Goal: Task Accomplishment & Management: Manage account settings

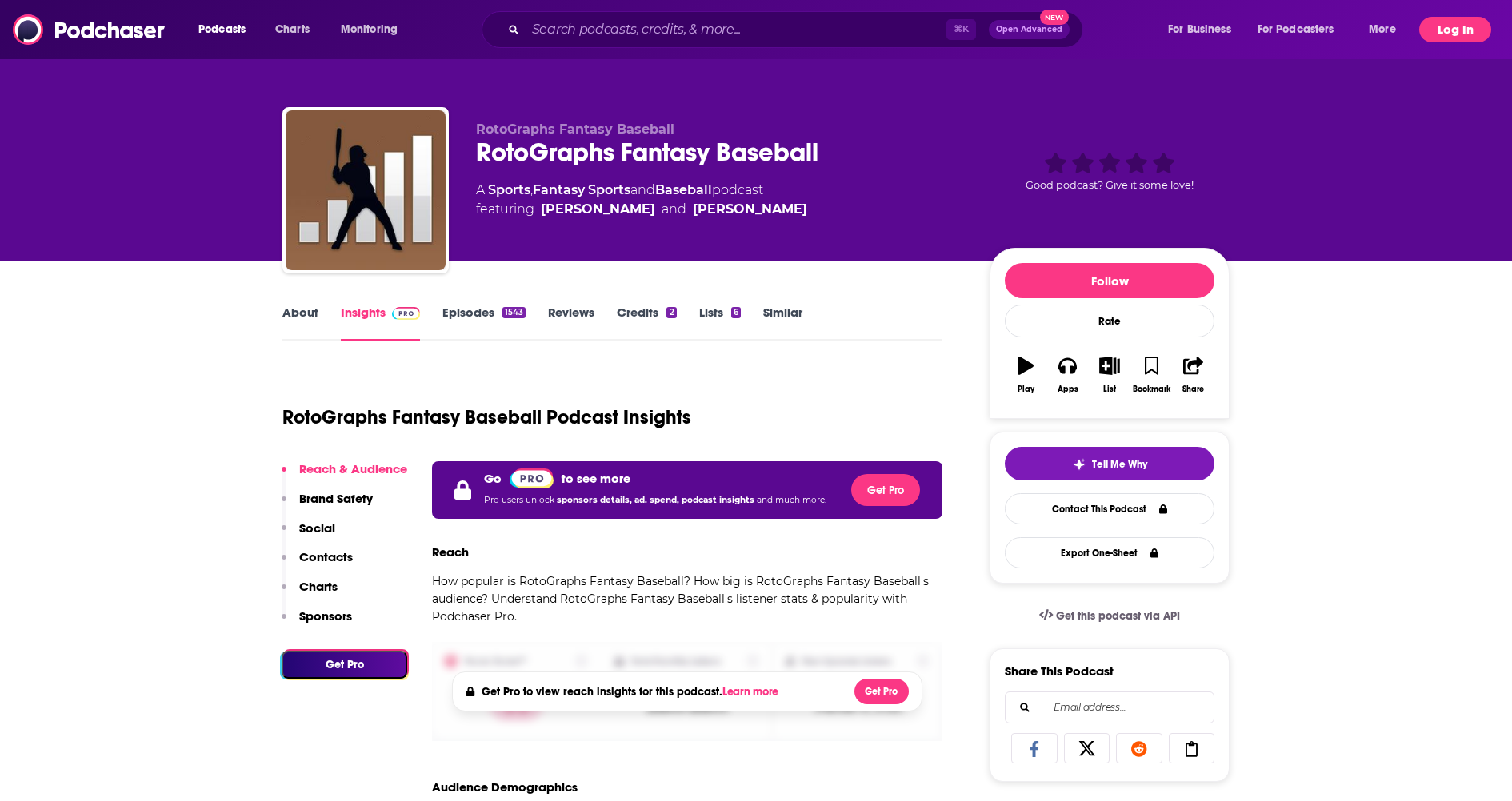
click at [1464, 23] on button "Log In" at bounding box center [1455, 29] width 72 height 25
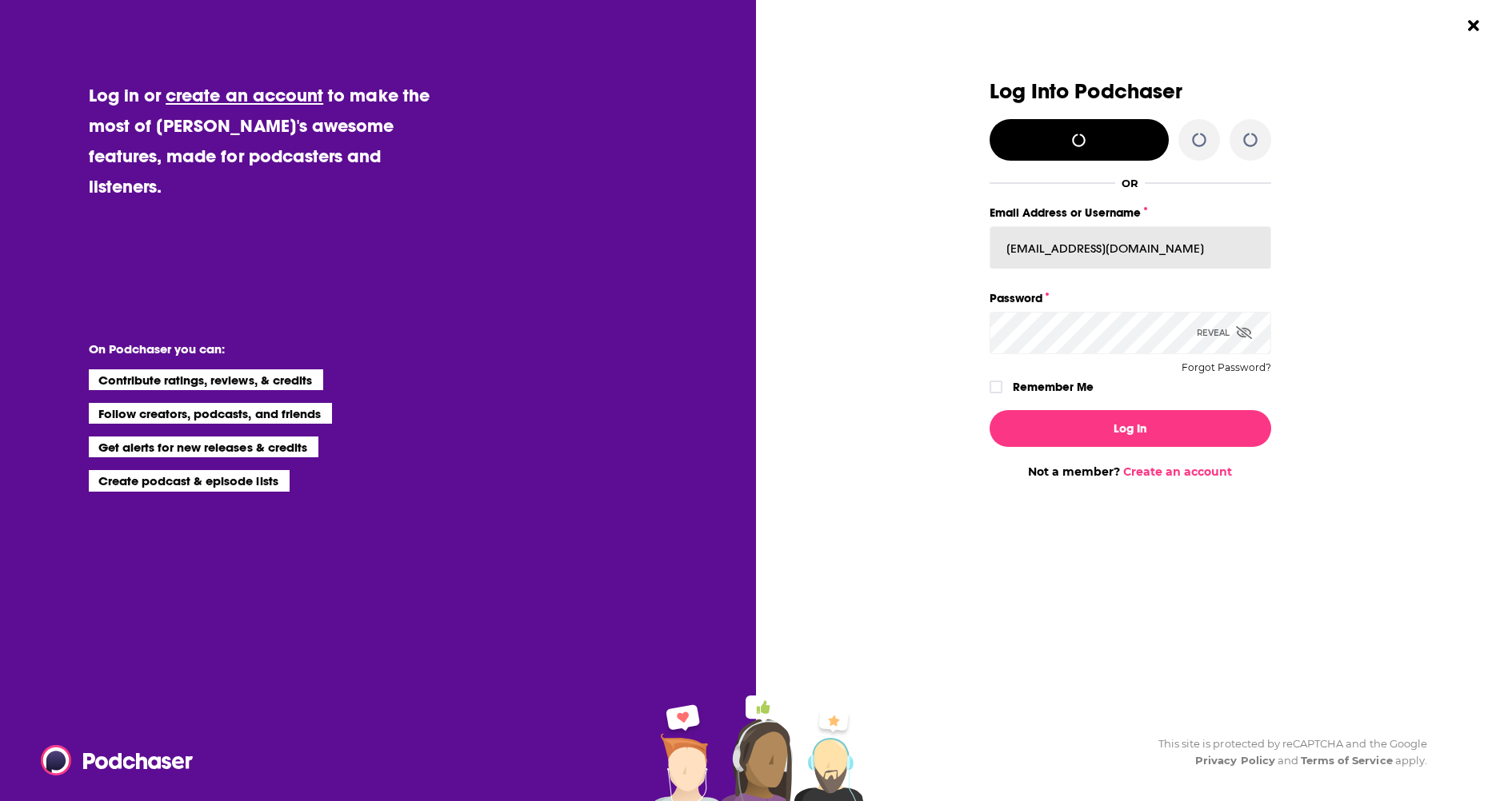
click at [1054, 243] on input "[EMAIL_ADDRESS][DOMAIN_NAME]" at bounding box center [1130, 248] width 282 height 43
click at [1054, 243] on input "t@[DOMAIN_NAME]" at bounding box center [1130, 248] width 282 height 43
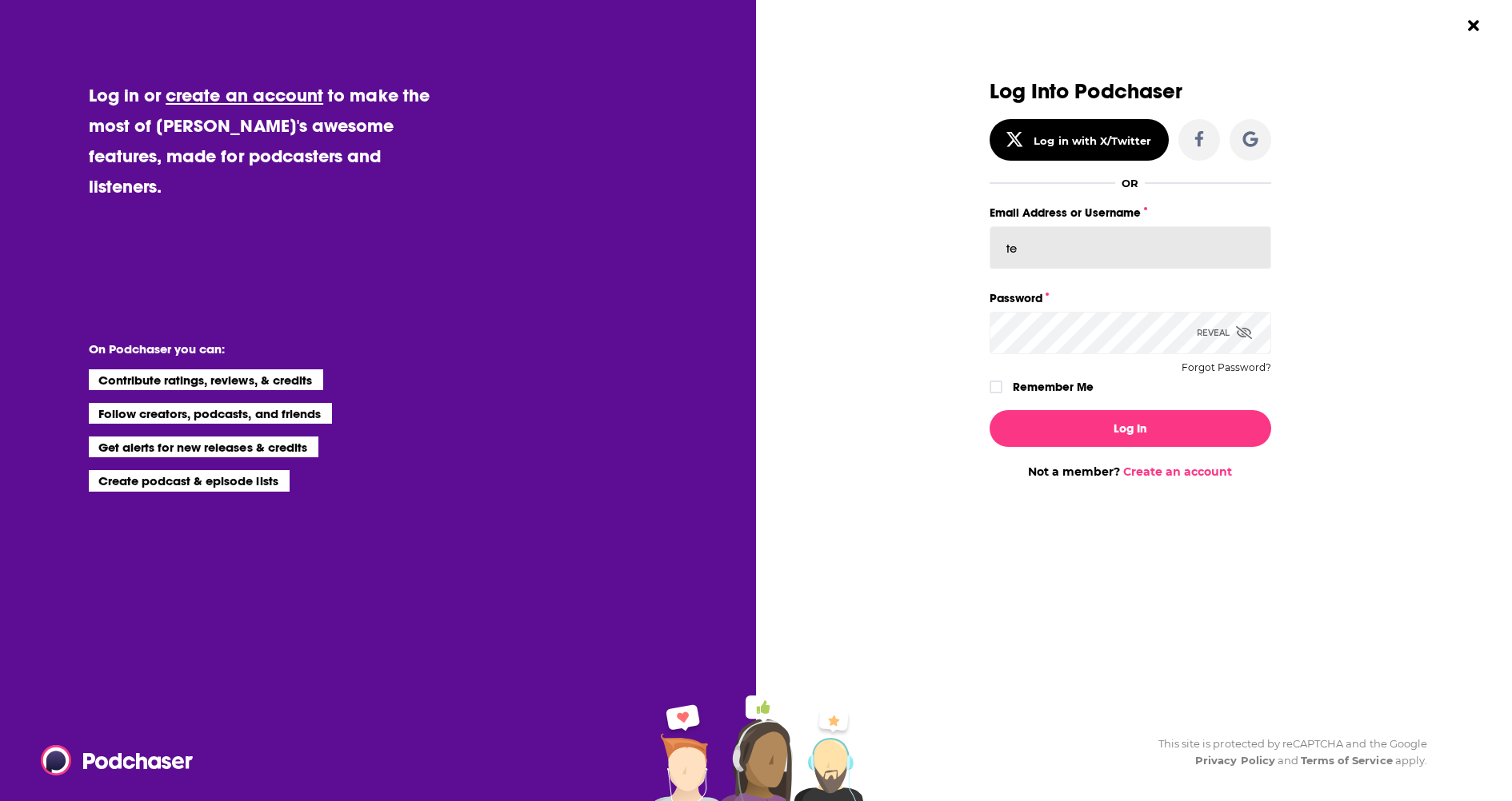
type input "test2341"
click at [1033, 253] on input "test2341" at bounding box center [1130, 248] width 282 height 43
click at [989, 411] on button "Log In" at bounding box center [1130, 429] width 282 height 37
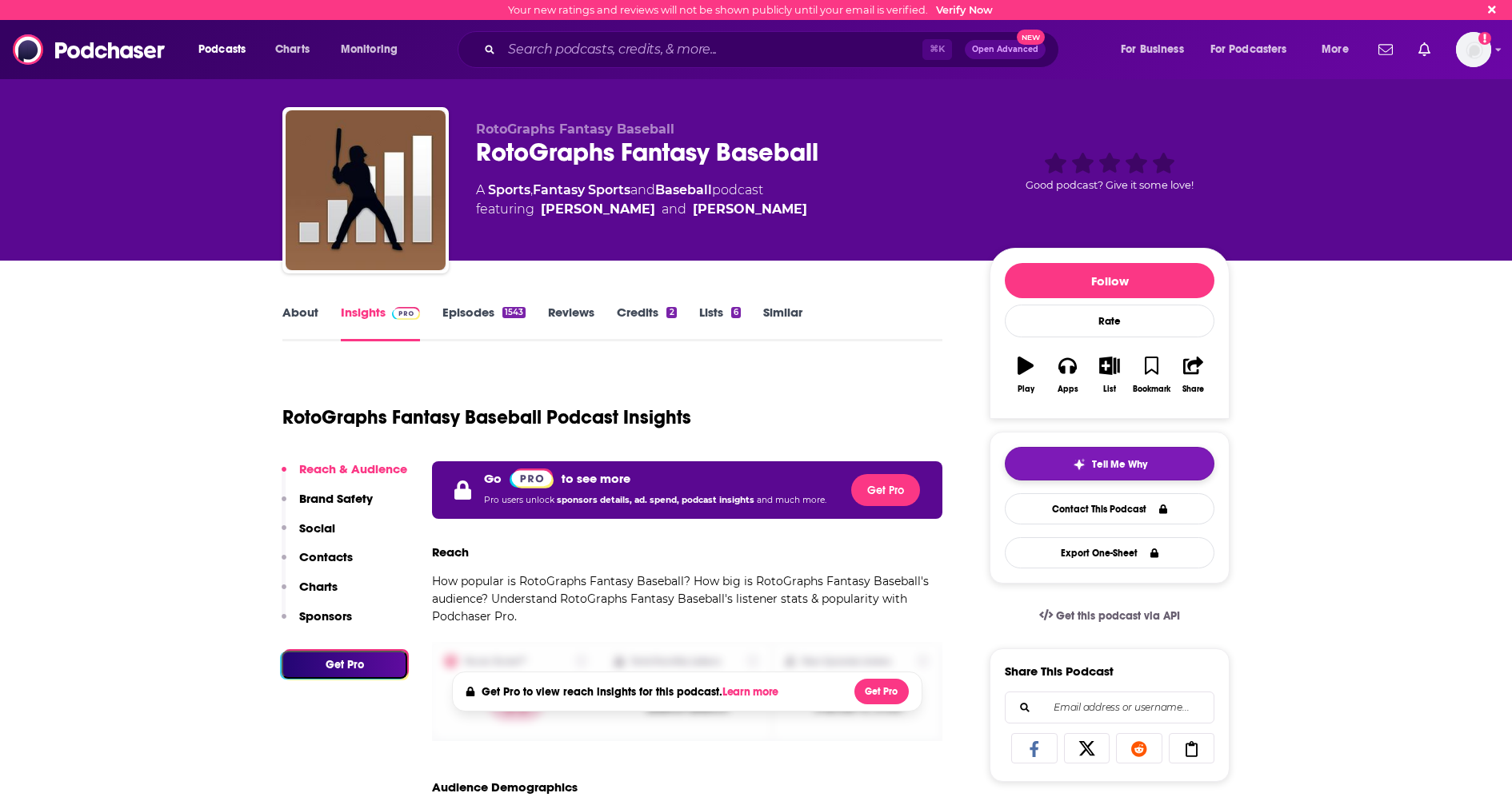
click at [1071, 454] on button "Tell Me Why" at bounding box center [1109, 464] width 210 height 34
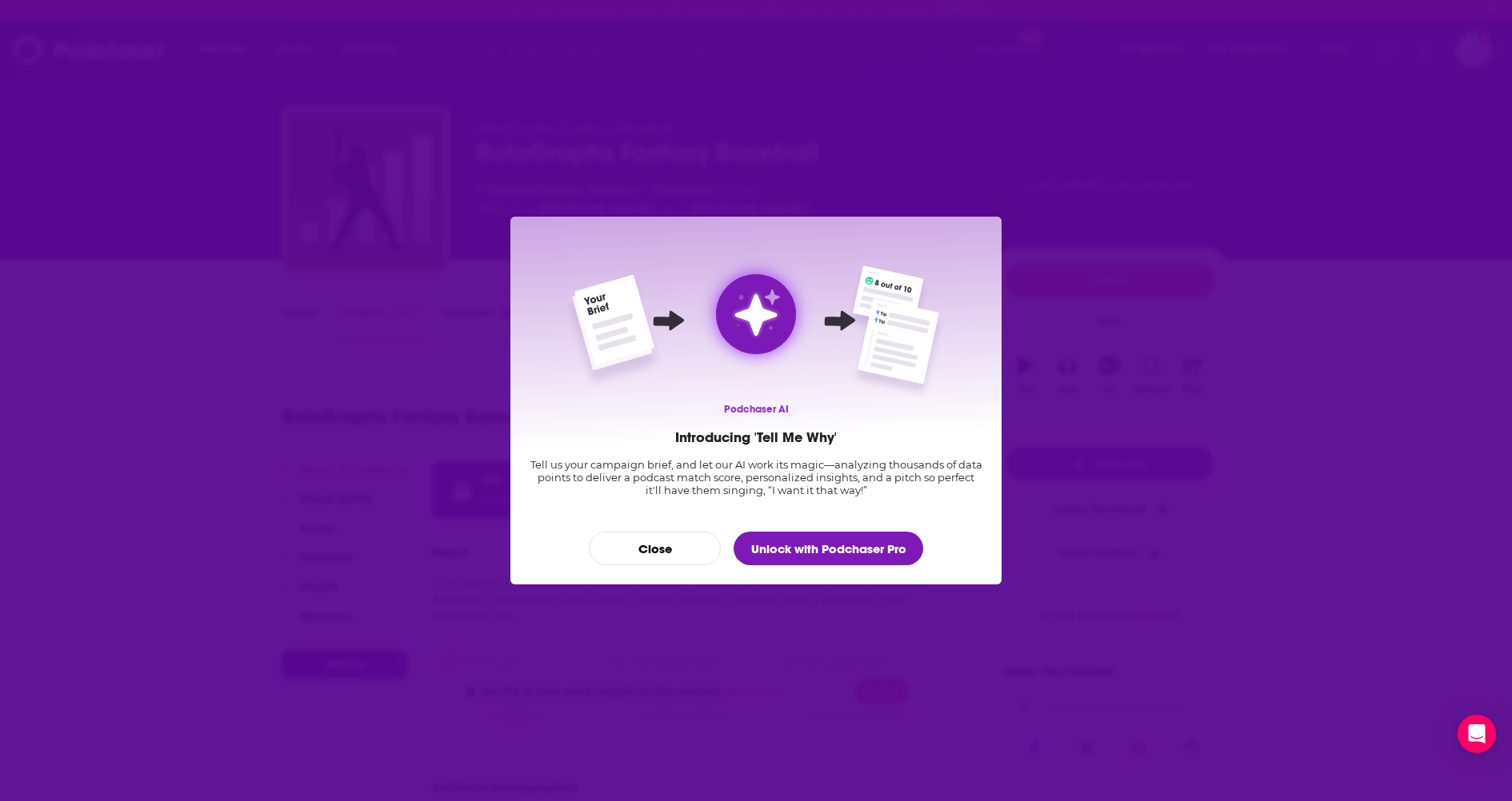
click at [1290, 116] on div "Podchaser AI Introducing 'Tell Me Why' Tell us your campaign brief, and let our…" at bounding box center [756, 400] width 1512 height 801
click at [1465, 46] on div "Podchaser AI Introducing 'Tell Me Why' Tell us your campaign brief, and let our…" at bounding box center [756, 400] width 1512 height 801
click at [1248, 35] on div "Podchaser AI Introducing 'Tell Me Why' Tell us your campaign brief, and let our…" at bounding box center [756, 400] width 1512 height 801
click at [655, 562] on button "Close" at bounding box center [655, 549] width 132 height 34
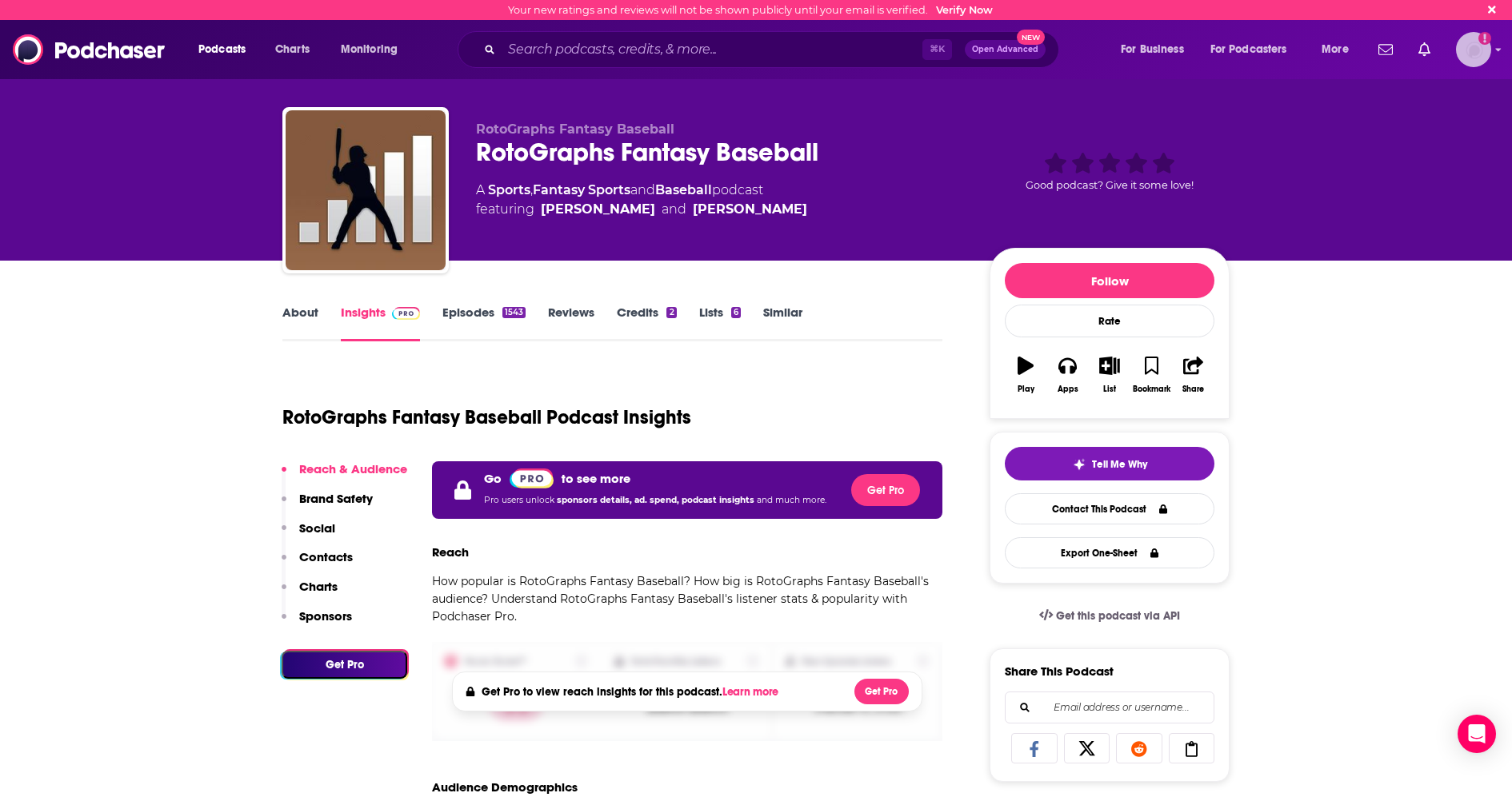
click at [1482, 44] on icon "Email not verified" at bounding box center [1484, 38] width 13 height 13
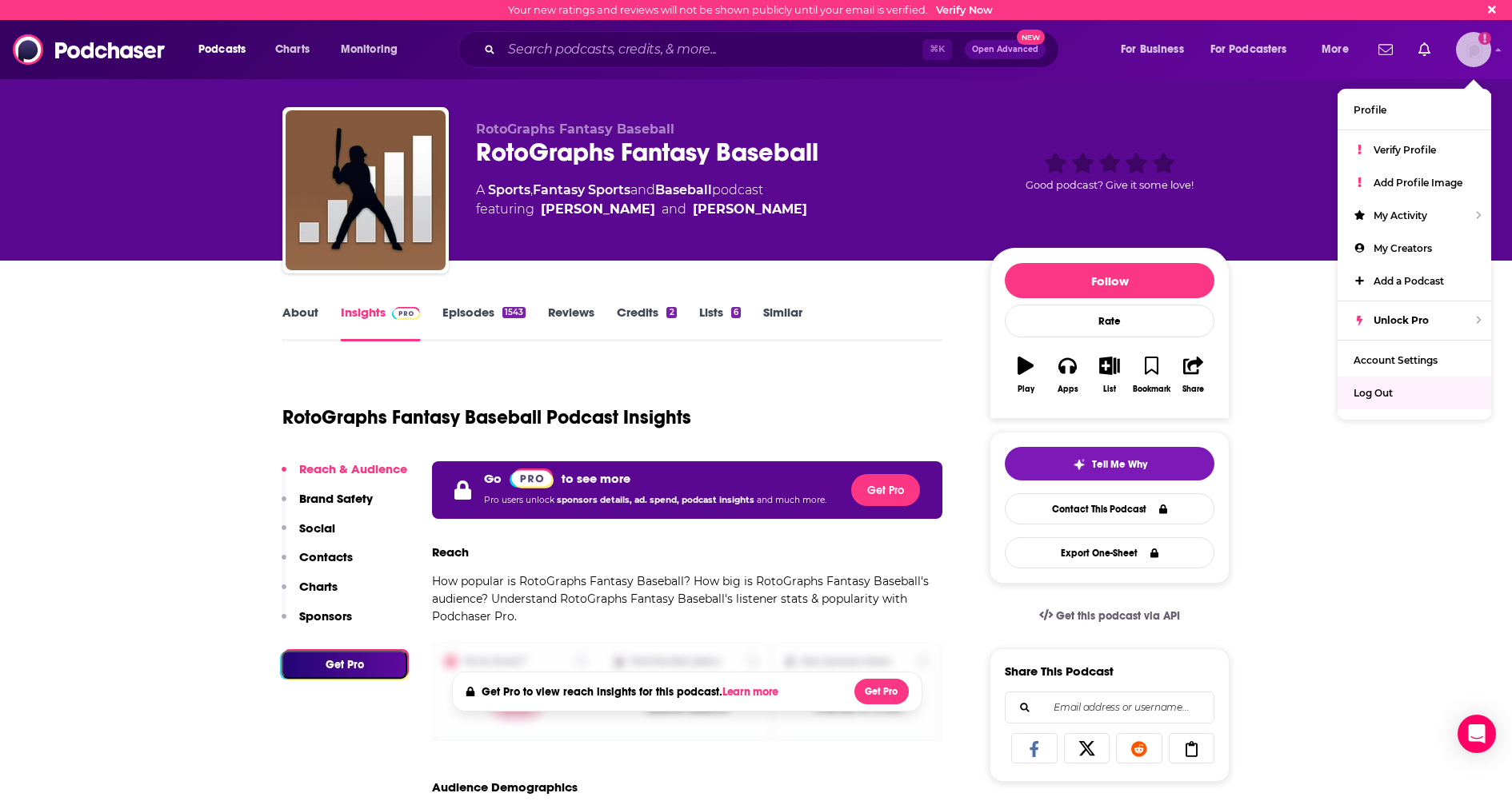
click at [1400, 378] on div "Log Out" at bounding box center [1414, 393] width 154 height 33
